Goal: Navigation & Orientation: Find specific page/section

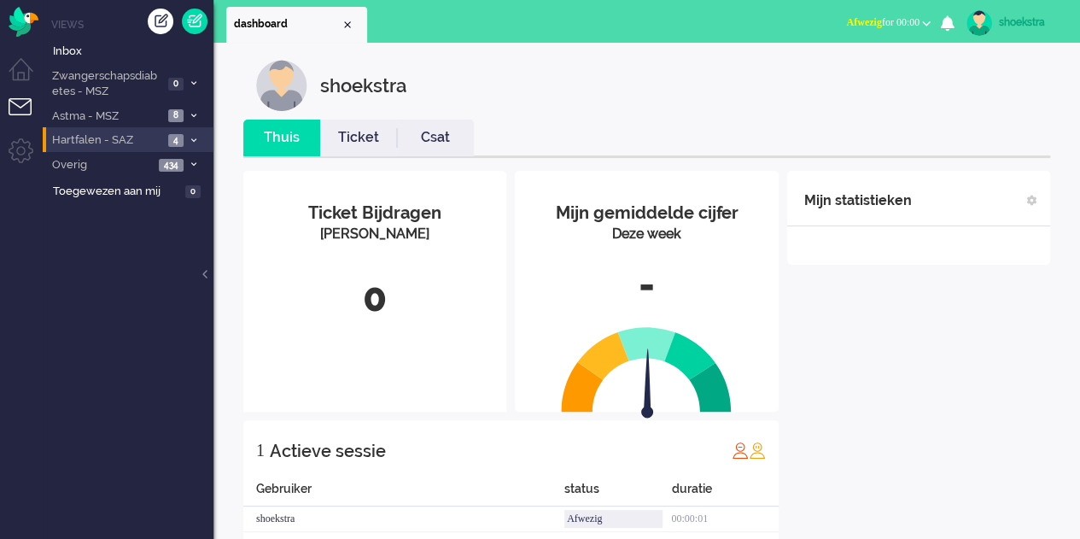
click at [200, 137] on li "Hartfalen - SAZ 4" at bounding box center [128, 139] width 171 height 25
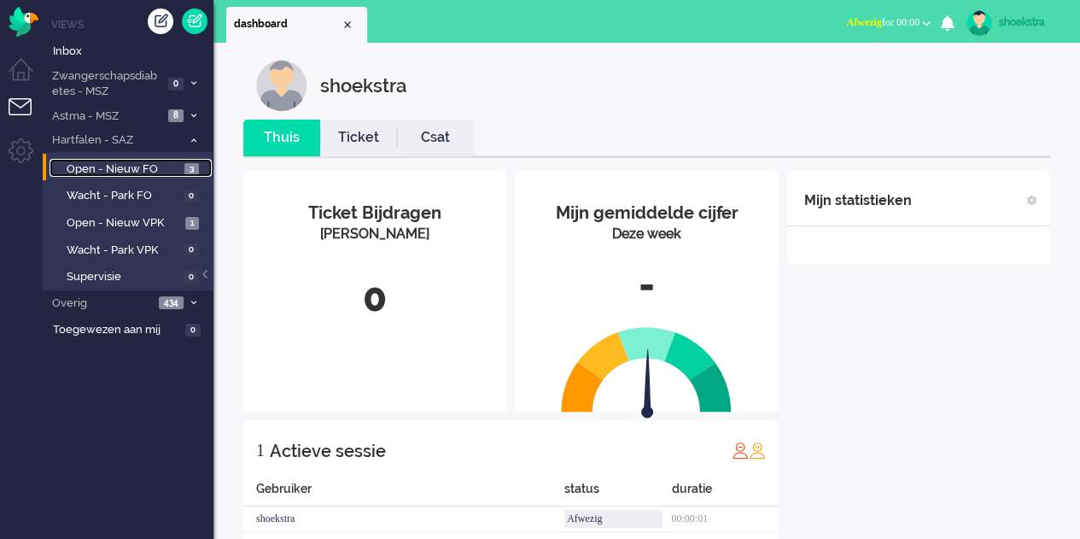
click at [128, 167] on span "Open - Nieuw FO" at bounding box center [124, 169] width 114 height 16
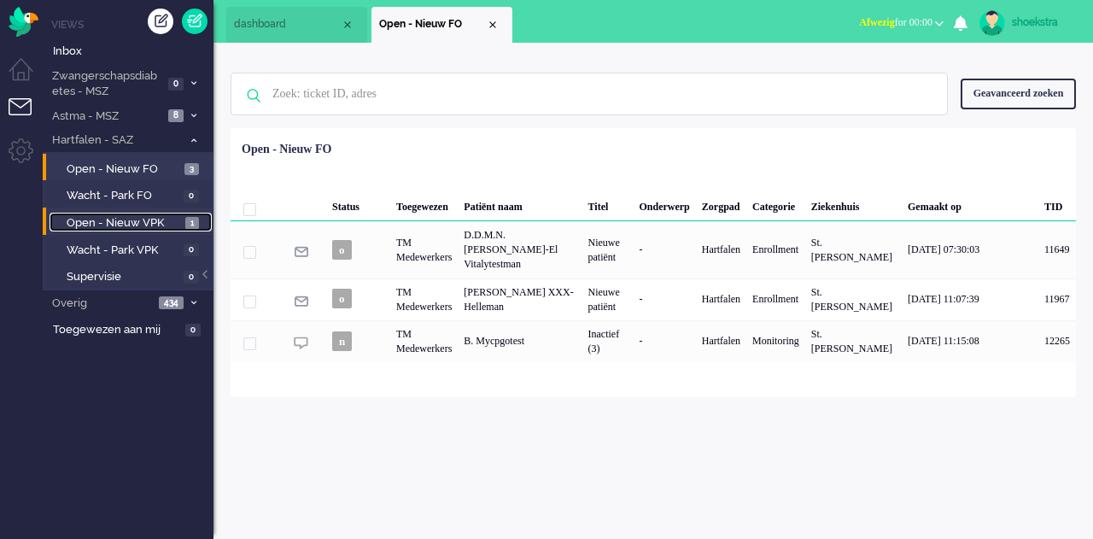
click at [149, 216] on span "Open - Nieuw VPK" at bounding box center [124, 223] width 114 height 16
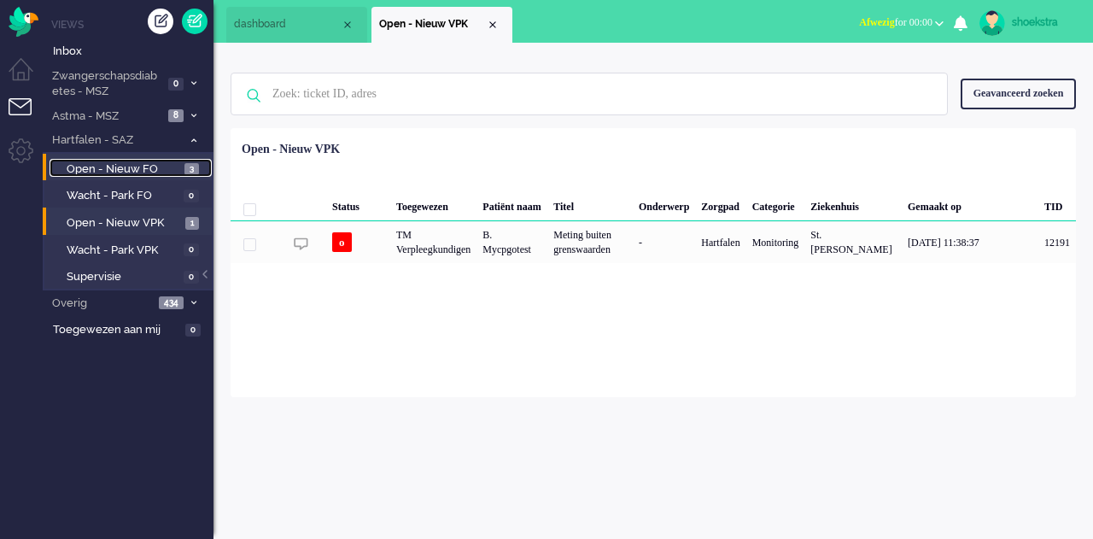
click at [131, 160] on link "Open - Nieuw FO 3" at bounding box center [131, 168] width 162 height 19
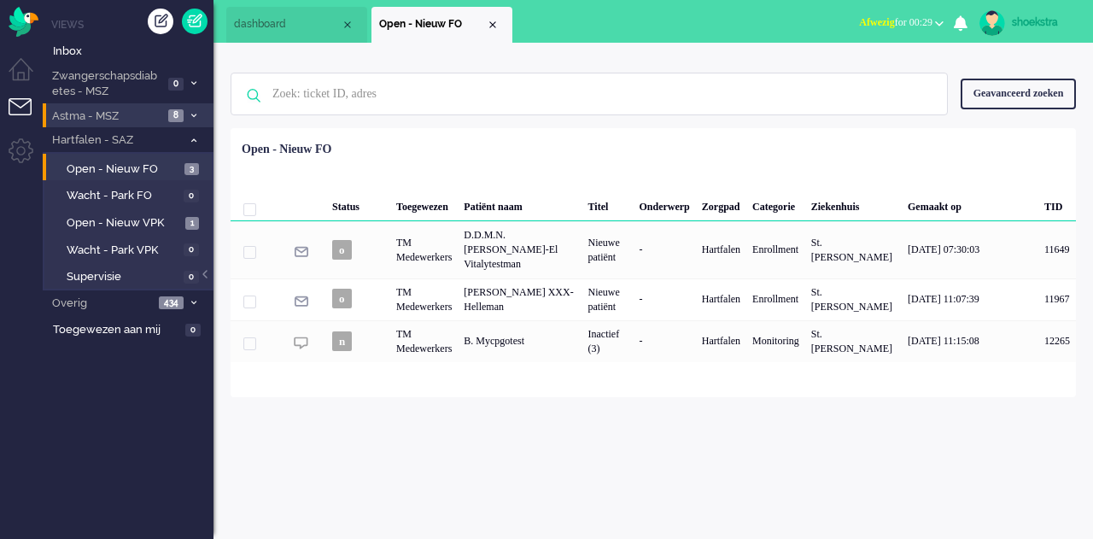
click at [156, 123] on span "Astma - MSZ" at bounding box center [107, 116] width 114 height 16
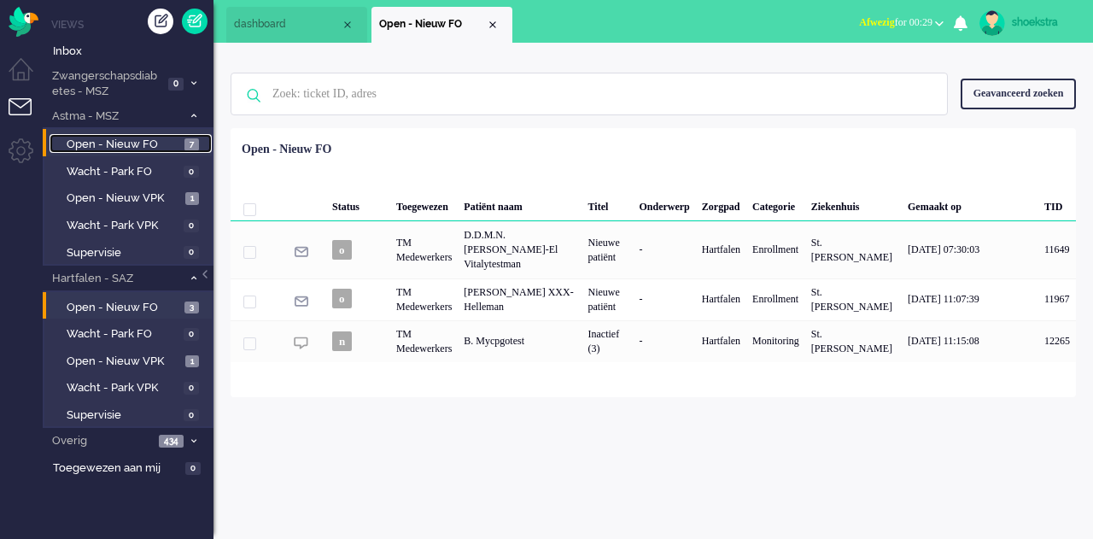
click at [152, 138] on span "Open - Nieuw FO" at bounding box center [124, 145] width 114 height 16
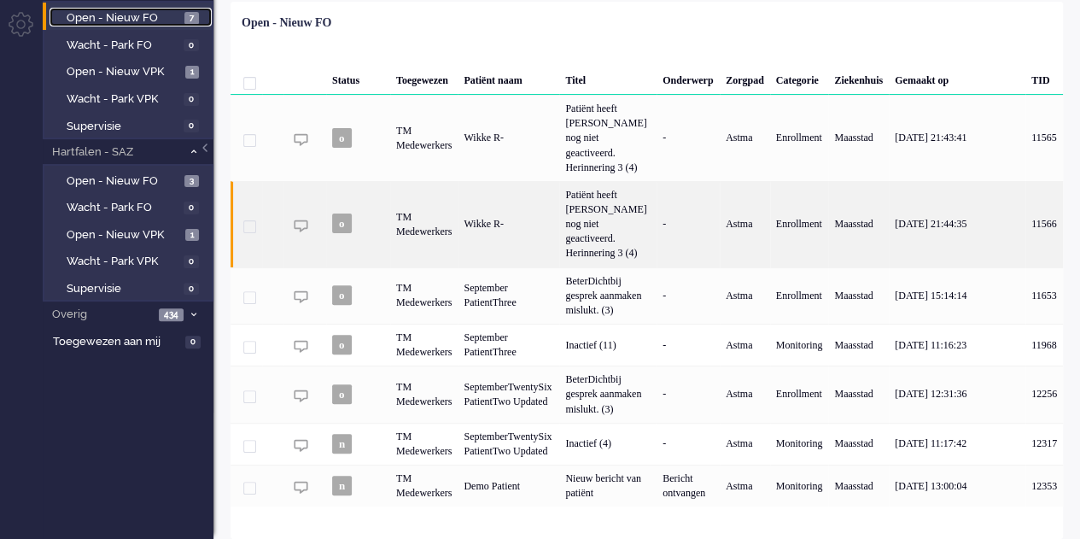
scroll to position [199, 0]
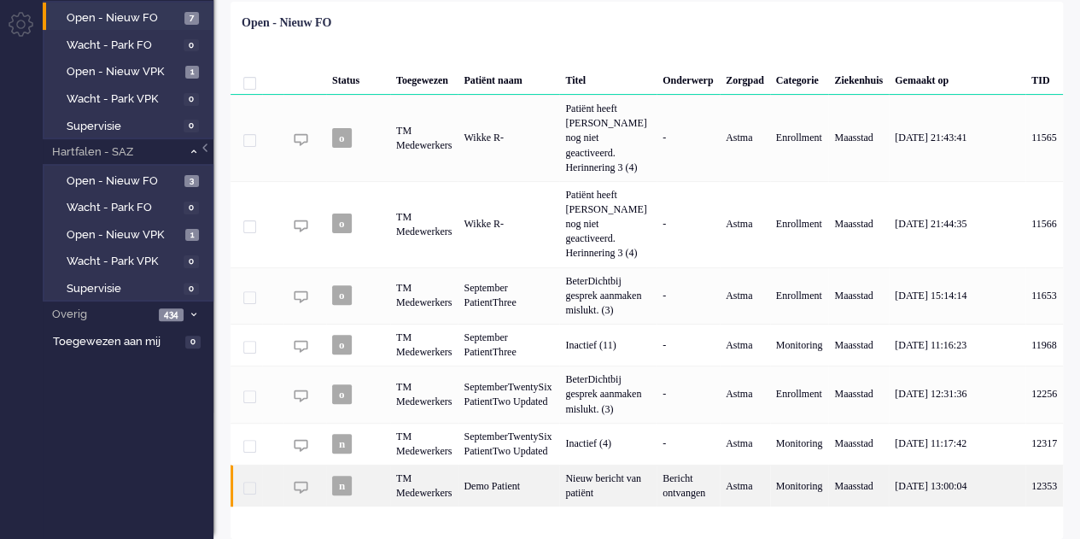
click at [545, 471] on div "Demo Patient" at bounding box center [509, 485] width 102 height 42
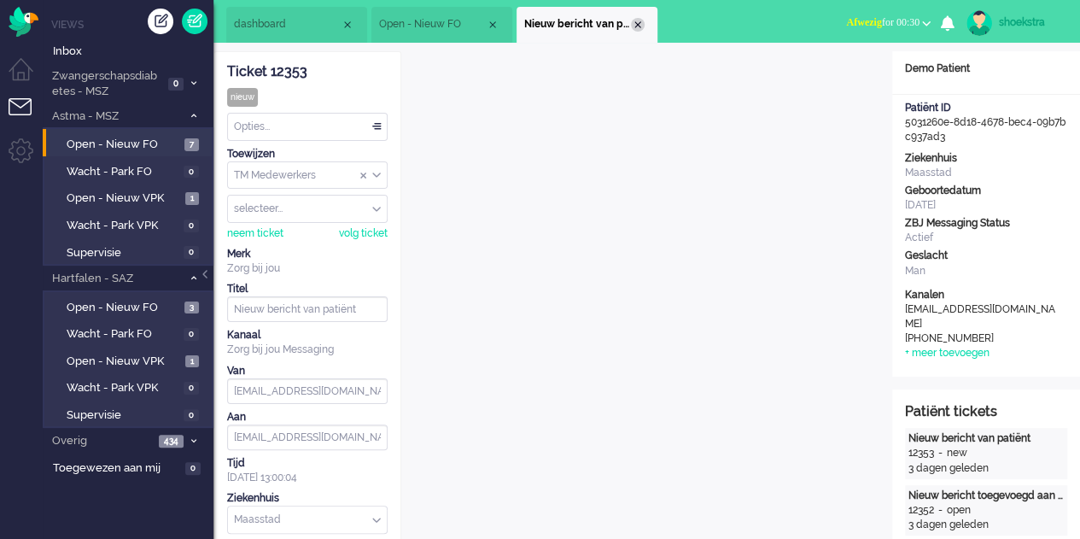
click at [644, 26] on div "Close tab" at bounding box center [638, 25] width 14 height 14
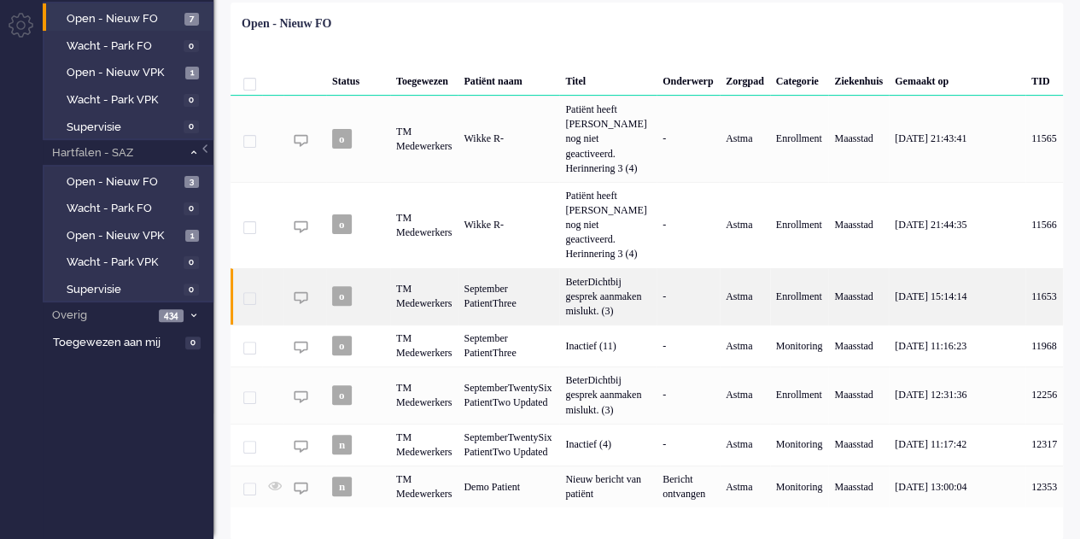
scroll to position [199, 0]
